Goal: Information Seeking & Learning: Find specific fact

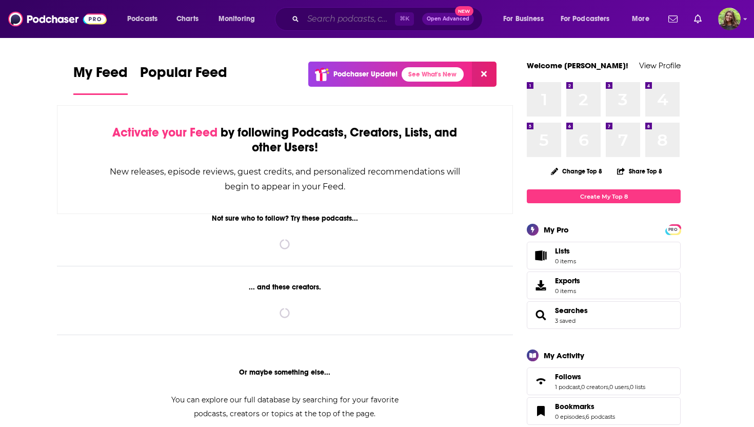
click at [322, 16] on input "Search podcasts, credits, & more..." at bounding box center [349, 19] width 92 height 16
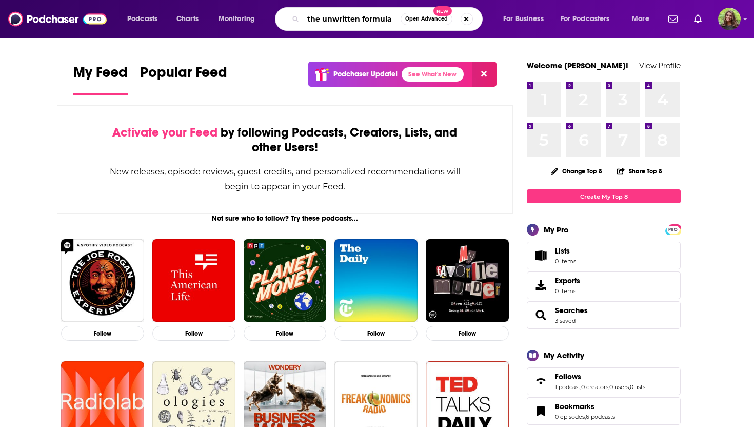
type input "the unwritten formula"
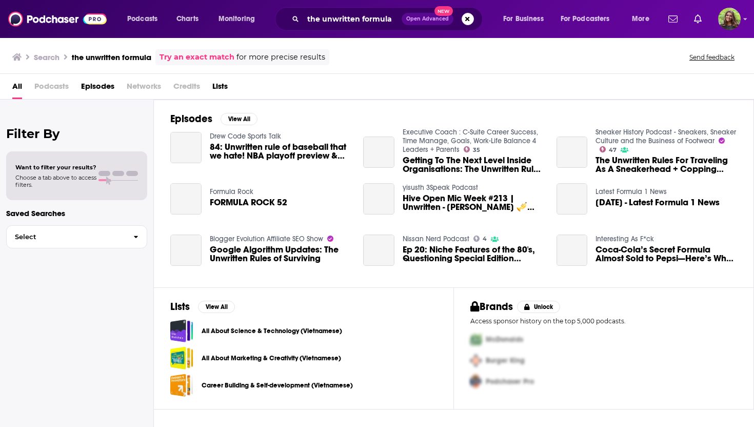
click at [43, 90] on span "Podcasts" at bounding box center [51, 88] width 34 height 21
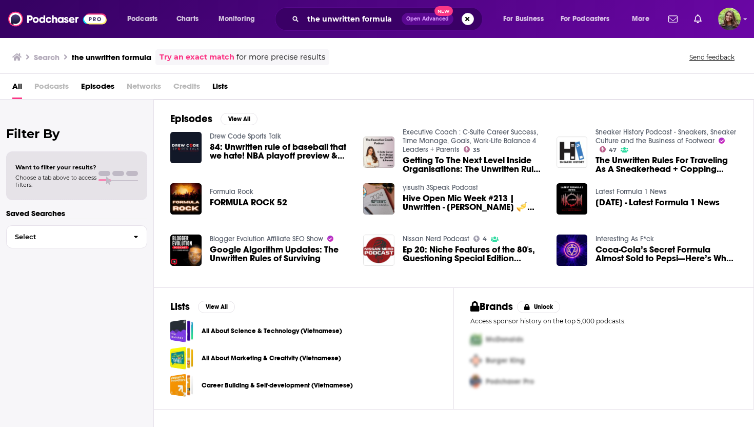
click at [49, 83] on span "Podcasts" at bounding box center [51, 88] width 34 height 21
click at [19, 86] on span "All" at bounding box center [17, 88] width 10 height 21
